Goal: Task Accomplishment & Management: Manage account settings

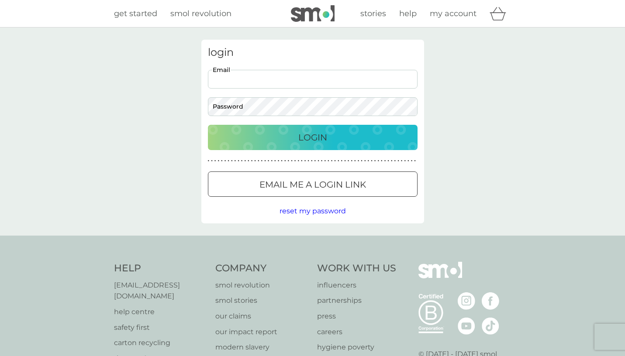
type input "b"
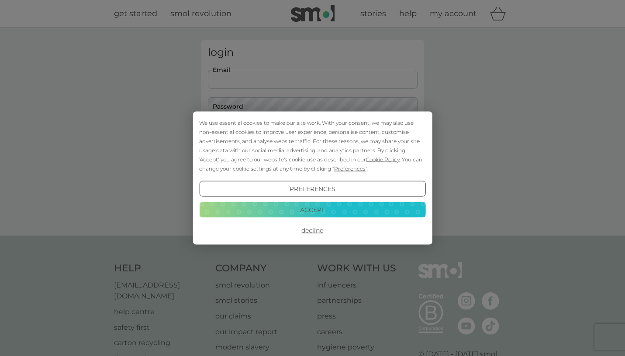
type input "beckyfaz@yahoo.com"
click at [303, 209] on button "Accept" at bounding box center [312, 210] width 226 height 16
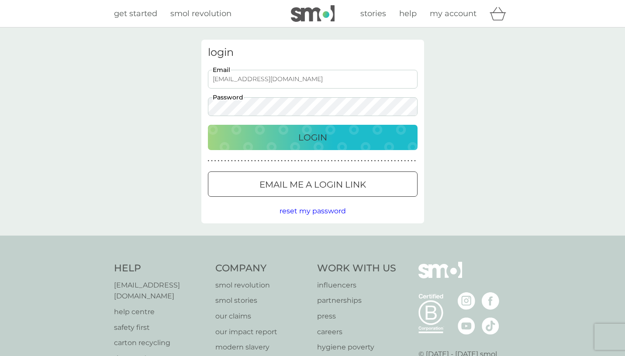
click at [317, 180] on div at bounding box center [312, 184] width 31 height 9
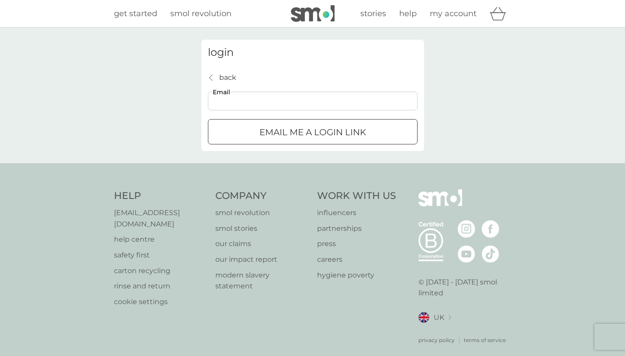
type input "beckyfaz@yahoo.com"
click at [312, 135] on div "submit" at bounding box center [312, 132] width 31 height 9
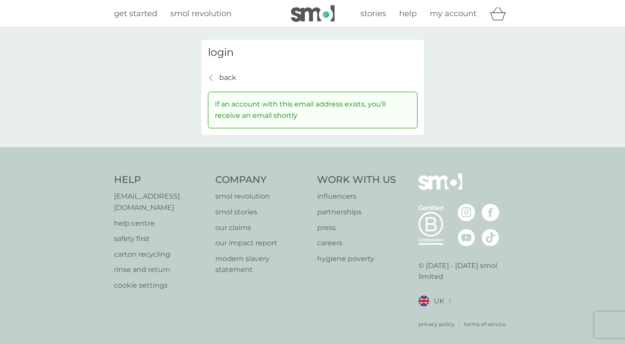
click at [142, 15] on span "get started" at bounding box center [135, 14] width 43 height 10
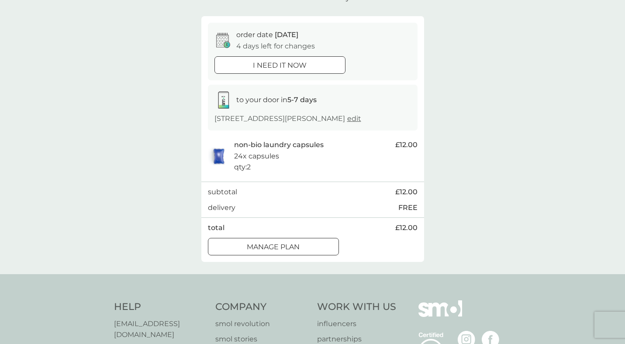
scroll to position [70, 0]
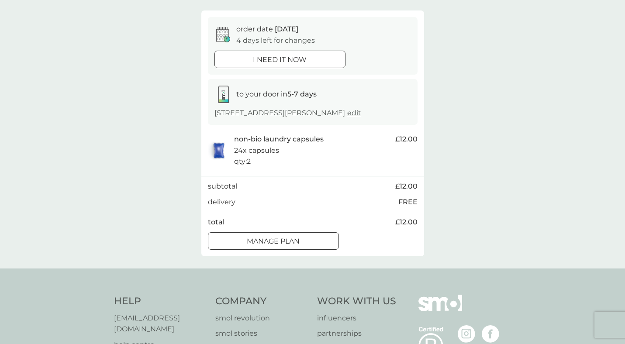
click at [277, 241] on div at bounding box center [273, 241] width 31 height 9
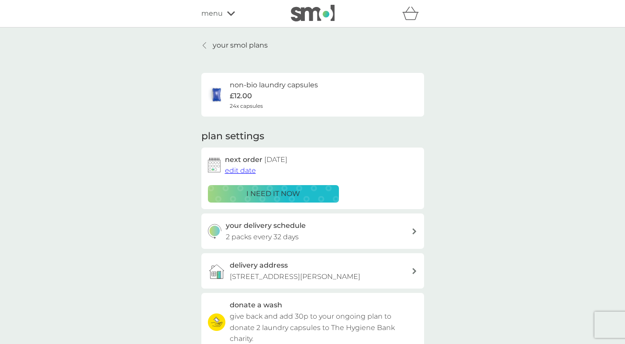
click at [221, 45] on p "your smol plans" at bounding box center [240, 45] width 55 height 11
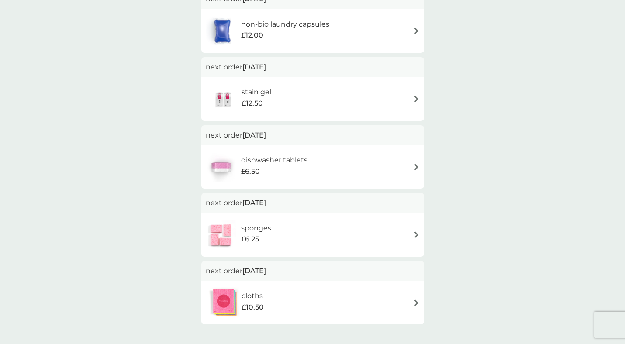
scroll to position [183, 0]
click at [408, 231] on div "sponges £6.25" at bounding box center [313, 236] width 214 height 31
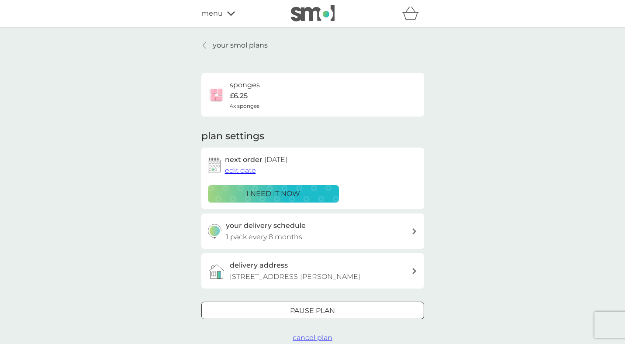
click at [204, 45] on icon at bounding box center [204, 45] width 3 height 7
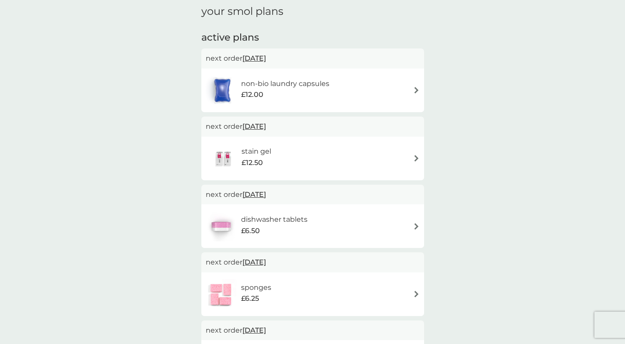
scroll to position [120, 0]
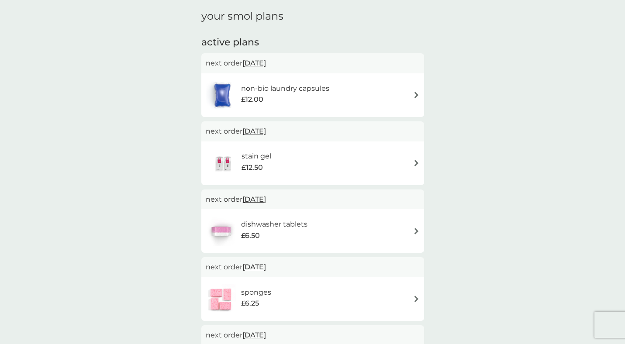
click at [415, 160] on img at bounding box center [416, 163] width 7 height 7
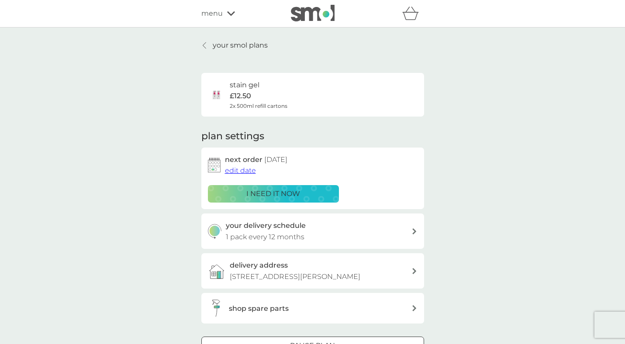
click at [235, 168] on span "edit date" at bounding box center [240, 170] width 31 height 8
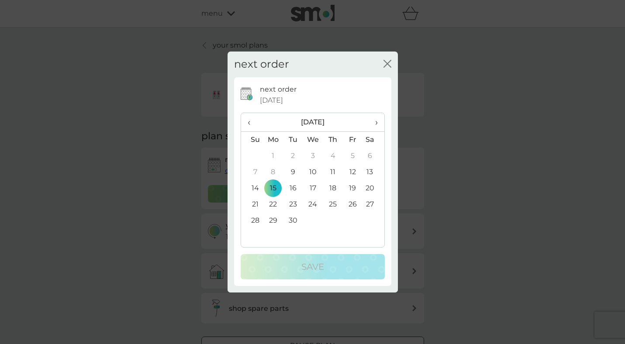
click at [372, 121] on span "›" at bounding box center [373, 122] width 9 height 18
click at [270, 172] on td "8" at bounding box center [273, 172] width 20 height 16
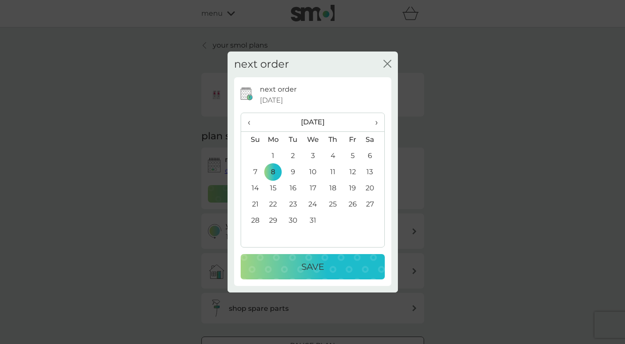
click at [312, 269] on p "Save" at bounding box center [312, 267] width 23 height 14
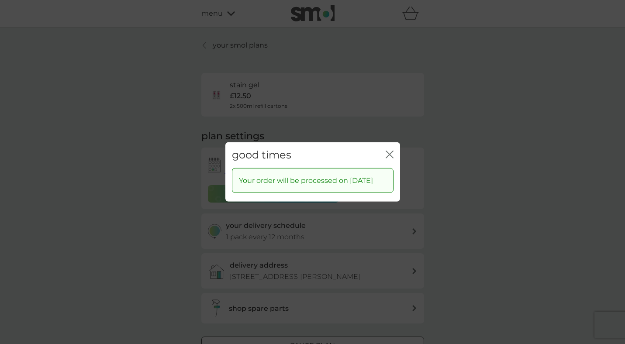
click at [391, 151] on icon "close" at bounding box center [390, 155] width 8 height 8
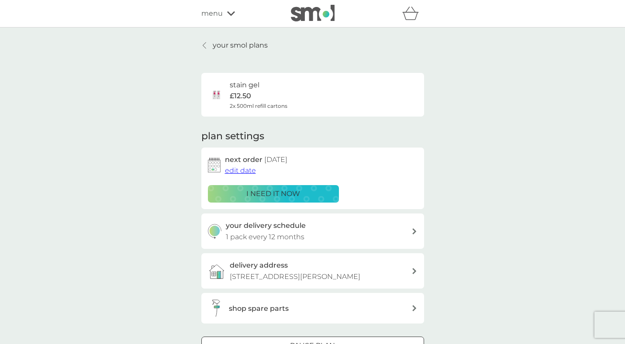
click at [214, 48] on p "your smol plans" at bounding box center [240, 45] width 55 height 11
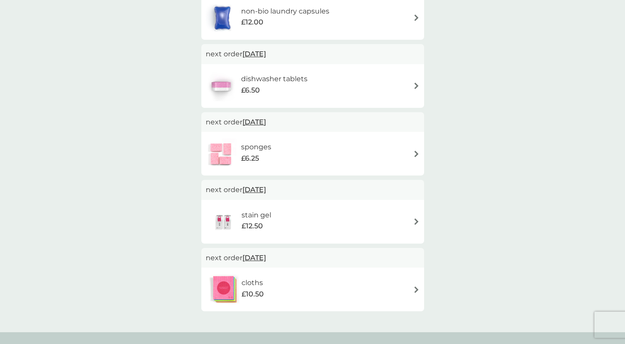
scroll to position [199, 0]
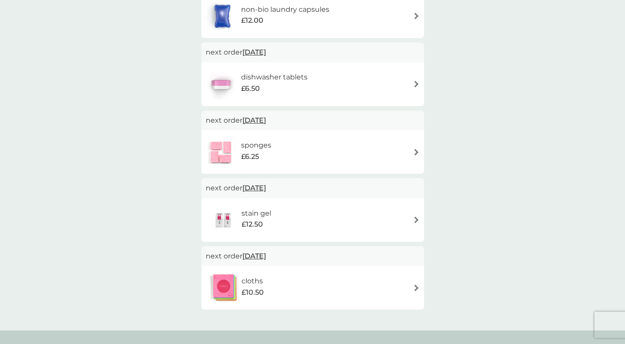
click at [402, 151] on div "sponges £6.25" at bounding box center [313, 152] width 214 height 31
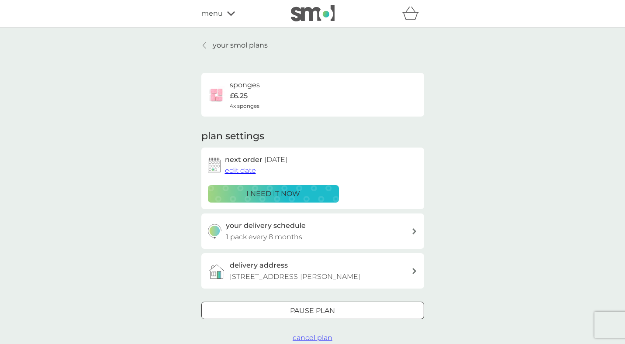
click at [414, 232] on icon at bounding box center [414, 231] width 4 height 6
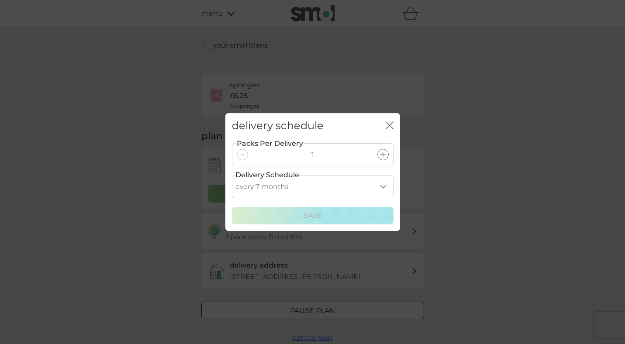
select select "6"
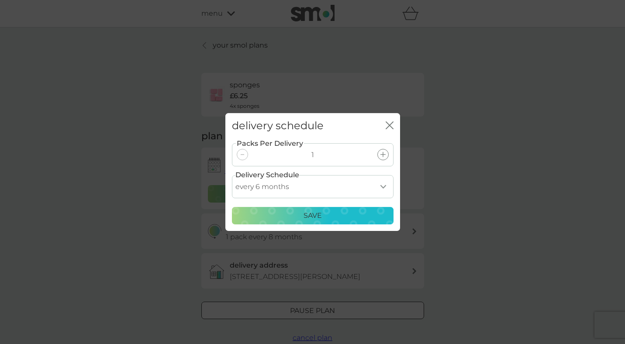
click at [319, 214] on p "Save" at bounding box center [313, 215] width 18 height 11
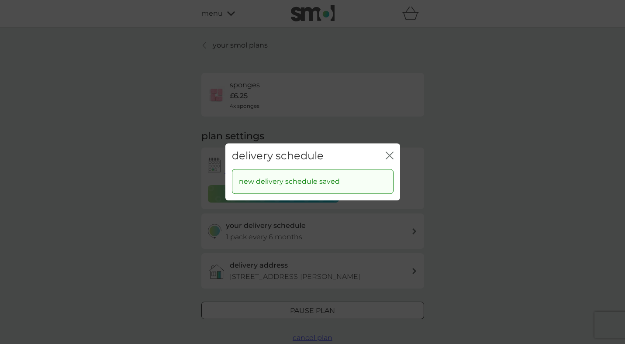
click at [383, 154] on div "delivery schedule close" at bounding box center [312, 156] width 175 height 26
click at [390, 152] on icon "close" at bounding box center [390, 156] width 8 height 8
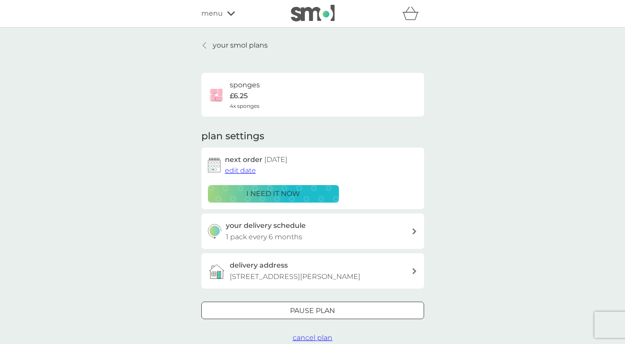
click at [228, 43] on p "your smol plans" at bounding box center [240, 45] width 55 height 11
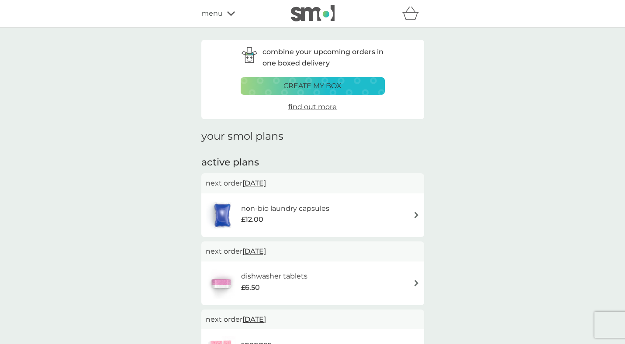
click at [408, 212] on div "non-bio laundry capsules £12.00" at bounding box center [313, 215] width 214 height 31
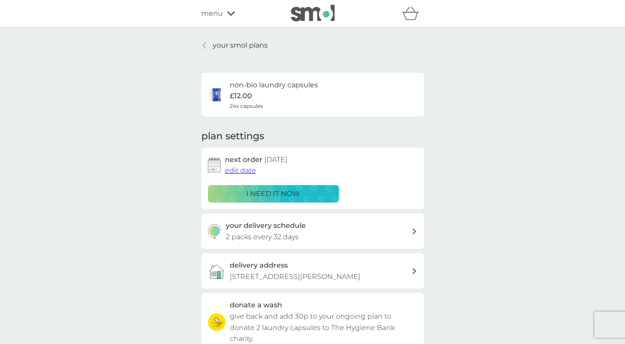
click at [227, 42] on p "your smol plans" at bounding box center [240, 45] width 55 height 11
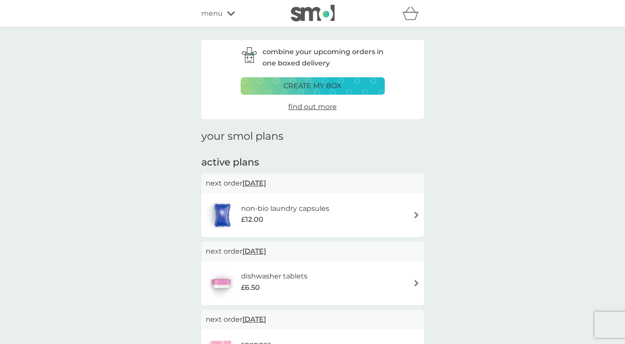
click at [313, 86] on p "create my box" at bounding box center [313, 85] width 58 height 11
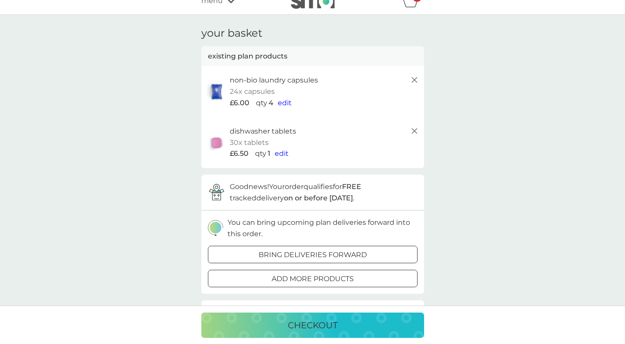
scroll to position [22, 0]
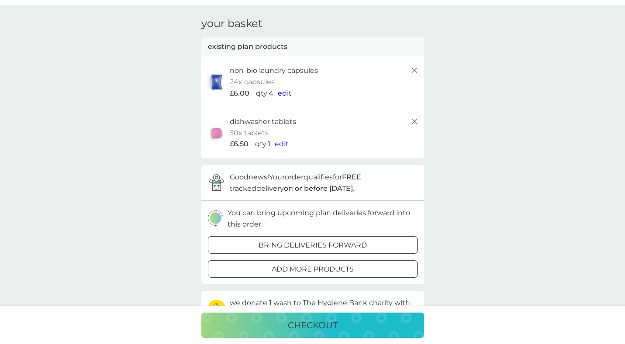
click at [328, 241] on div at bounding box center [312, 245] width 31 height 9
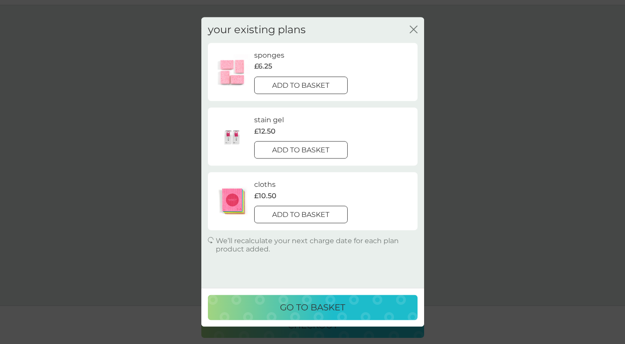
click at [307, 86] on div at bounding box center [300, 85] width 31 height 9
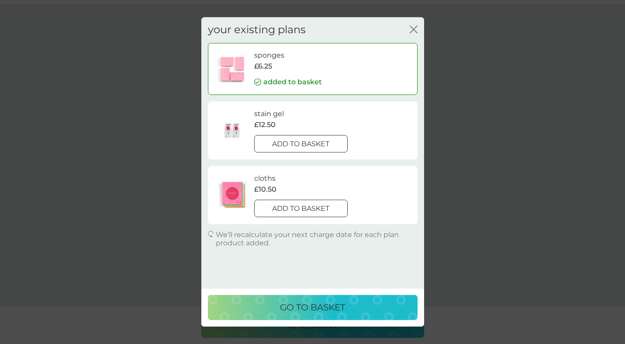
click at [297, 308] on p "go to basket" at bounding box center [312, 308] width 65 height 14
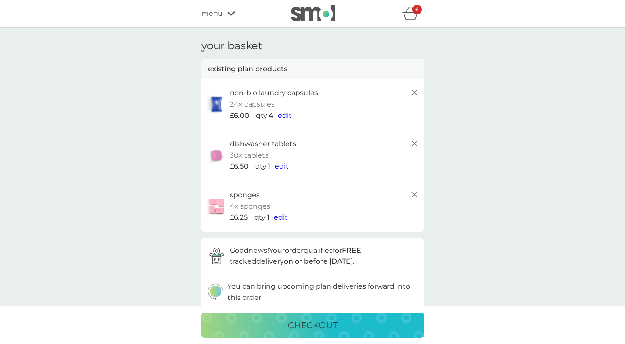
scroll to position [0, 0]
